Goal: Check status: Check status

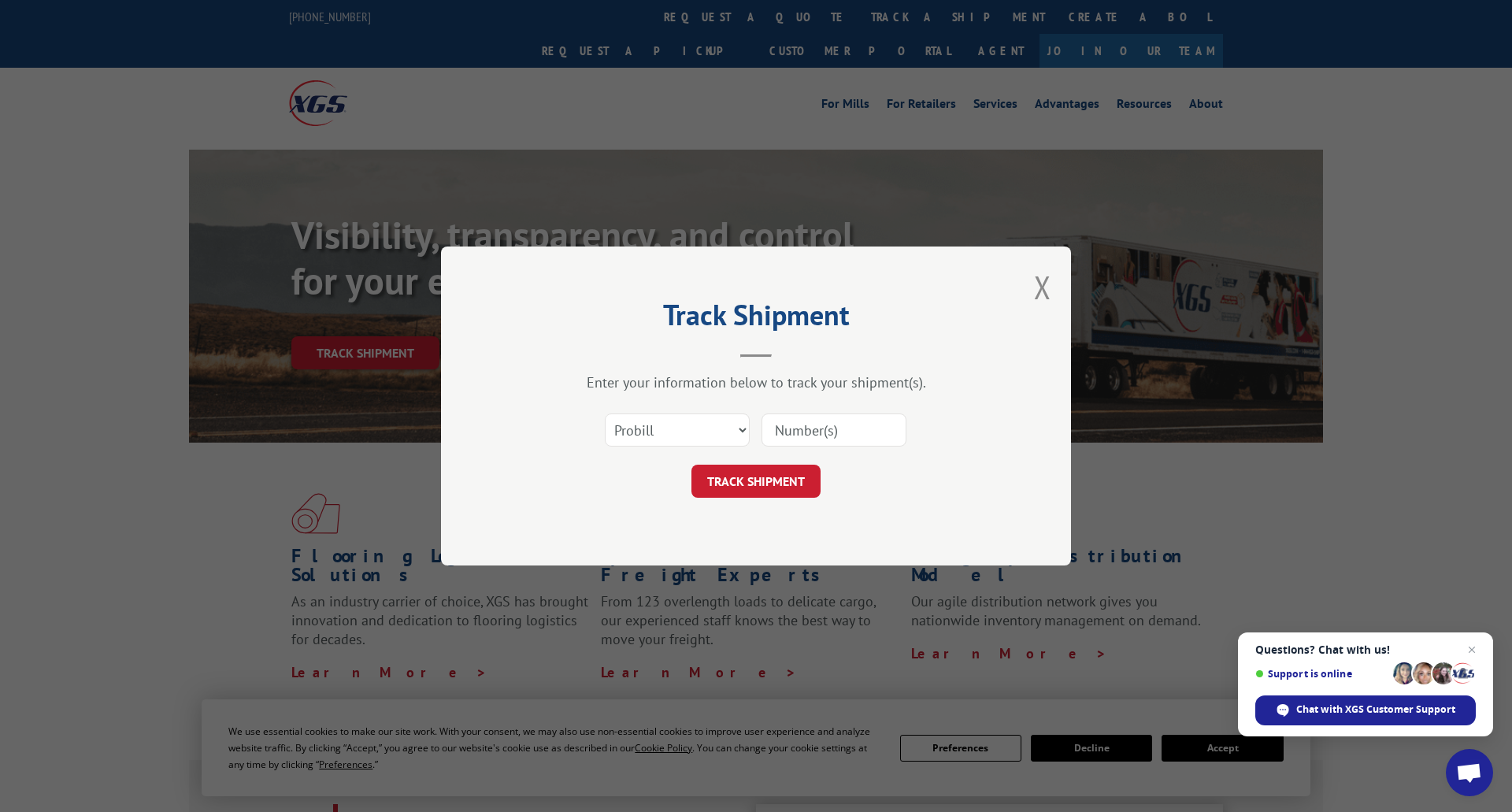
click at [877, 427] on input at bounding box center [834, 430] width 145 height 33
type input "17354927"
click at [758, 476] on button "TRACK SHIPMENT" at bounding box center [756, 481] width 129 height 33
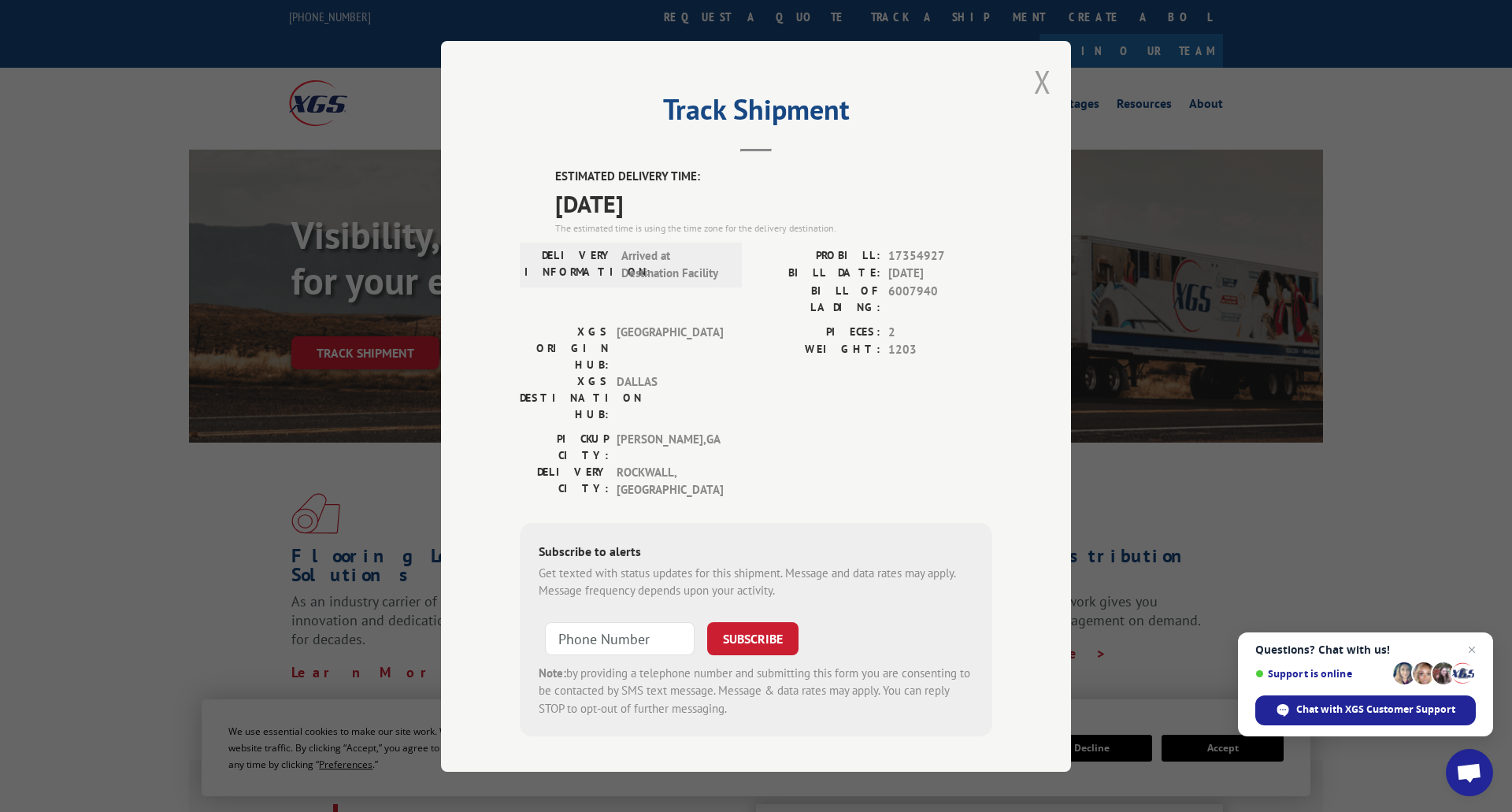
click at [1043, 96] on button "Close modal" at bounding box center [1042, 81] width 17 height 41
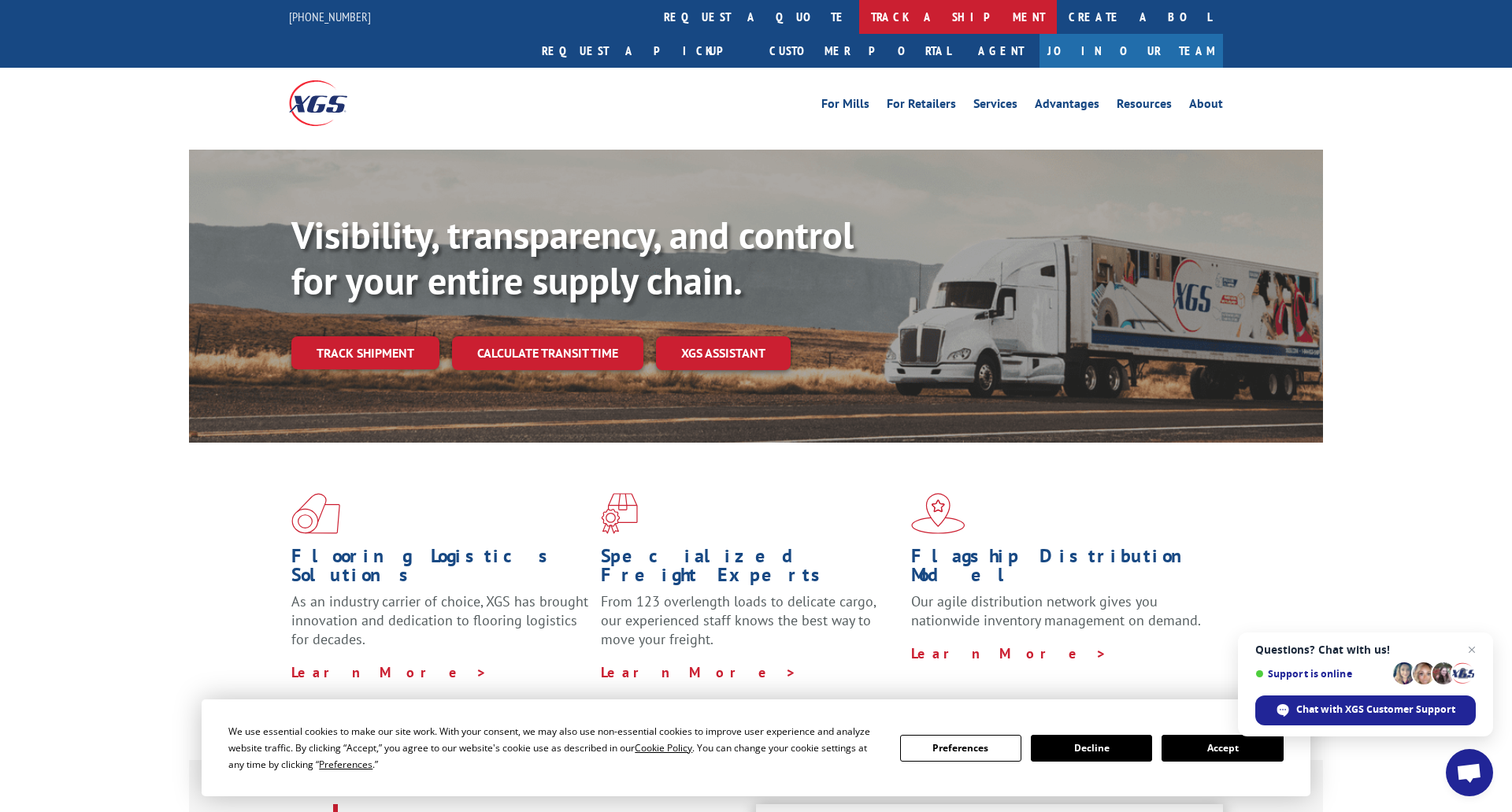
click at [859, 16] on link "track a shipment" at bounding box center [957, 16] width 197 height 34
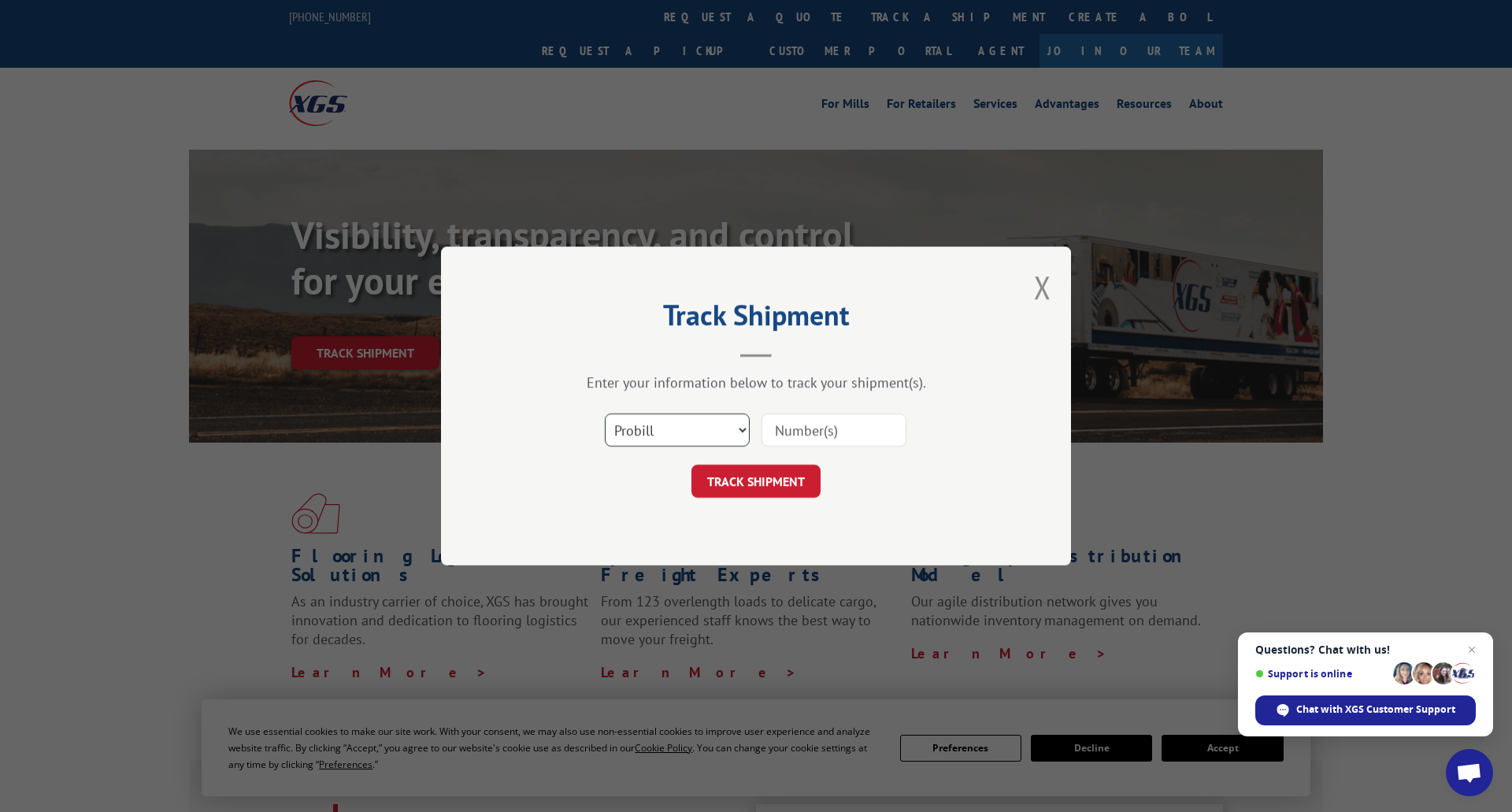
click at [740, 429] on select "Select category... Probill BOL PO" at bounding box center [677, 430] width 145 height 33
select select "bol"
click at [604, 414] on select "Select category... Probill BOL PO" at bounding box center [677, 430] width 145 height 33
click at [806, 422] on input at bounding box center [834, 430] width 145 height 33
type input "6007940"
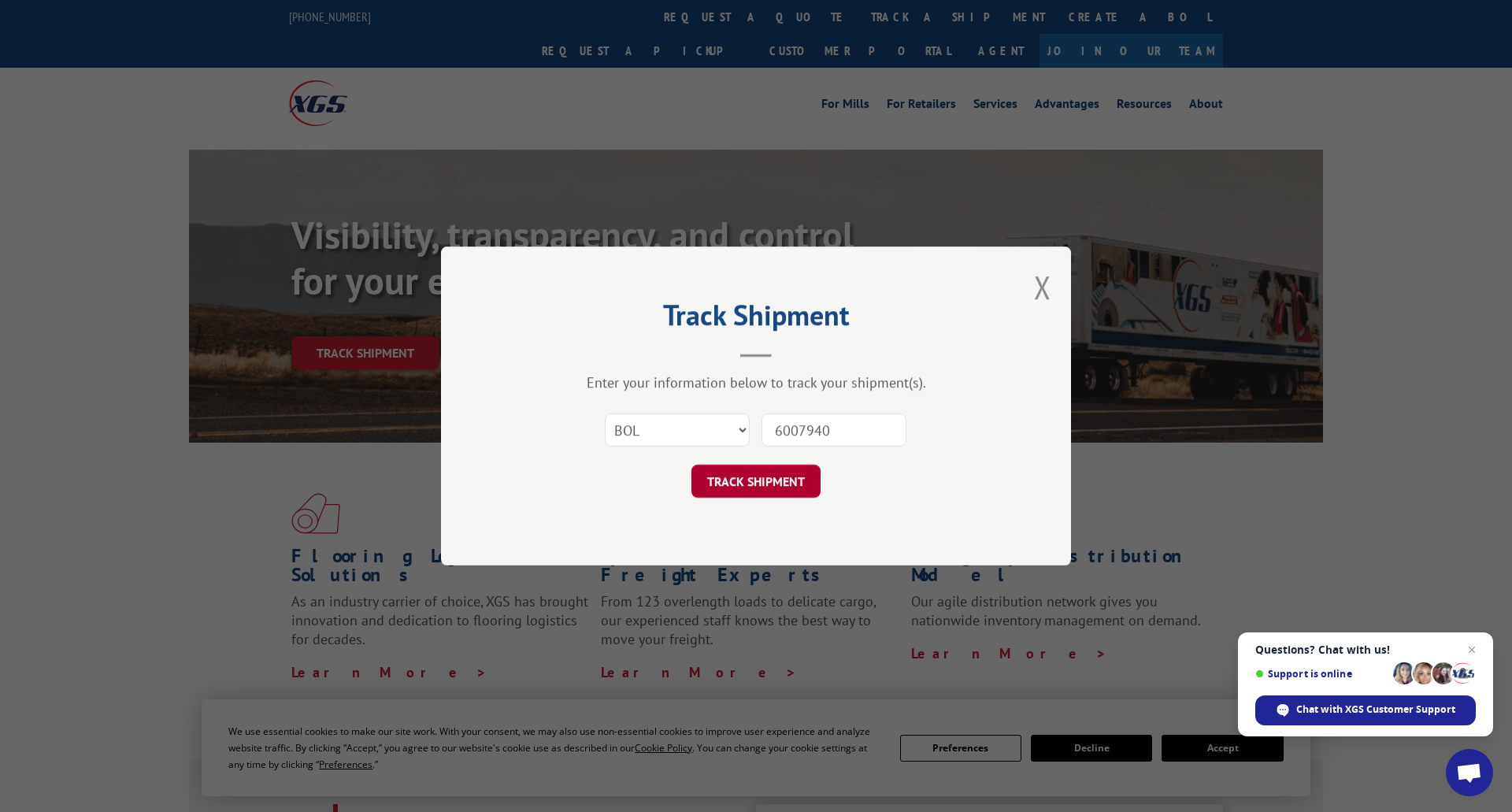
click at [777, 485] on button "TRACK SHIPMENT" at bounding box center [756, 481] width 129 height 33
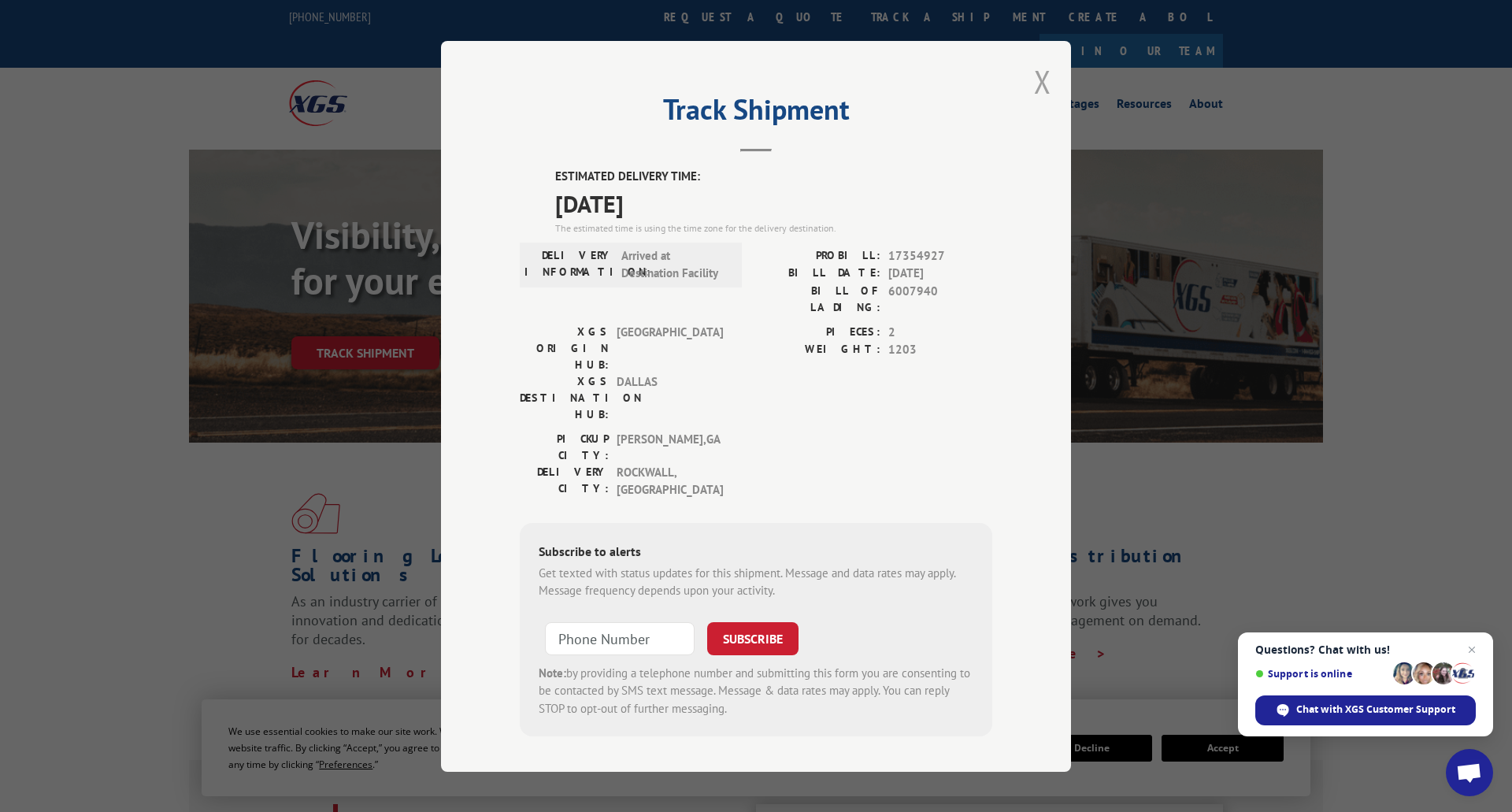
click at [1038, 97] on button "Close modal" at bounding box center [1042, 81] width 17 height 41
